Goal: Navigation & Orientation: Find specific page/section

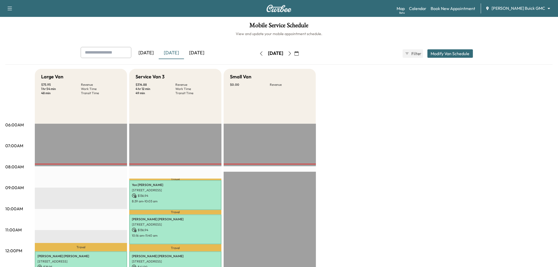
click at [176, 51] on div "[DATE]" at bounding box center [171, 53] width 25 height 12
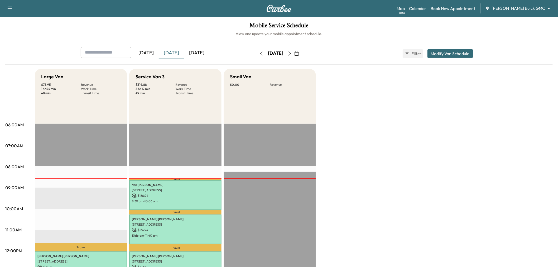
click at [176, 51] on div "[DATE]" at bounding box center [171, 53] width 25 height 12
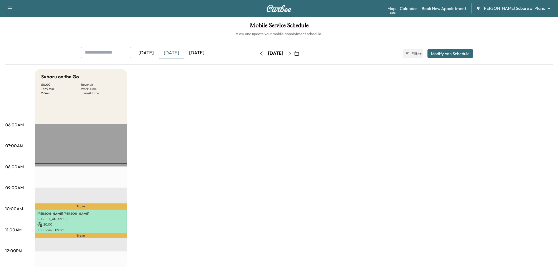
scroll to position [29, 0]
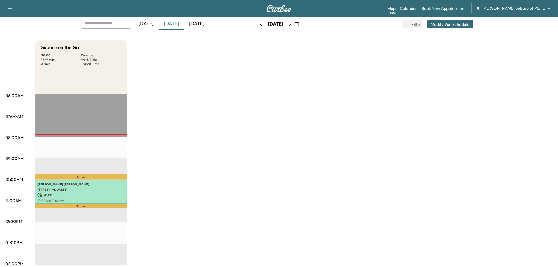
click at [178, 20] on div "[DATE]" at bounding box center [171, 24] width 25 height 12
click at [177, 22] on div "[DATE]" at bounding box center [171, 24] width 25 height 12
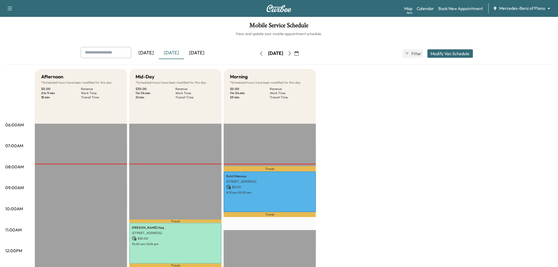
click at [176, 53] on div "[DATE]" at bounding box center [171, 53] width 25 height 12
